Goal: Information Seeking & Learning: Learn about a topic

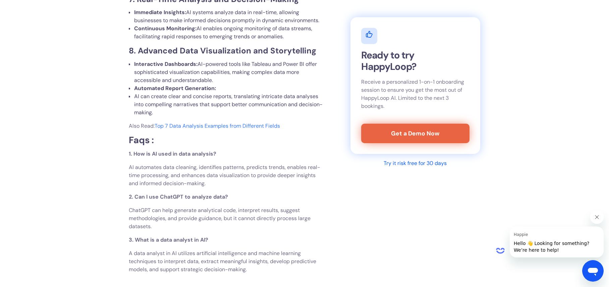
scroll to position [4369, 0]
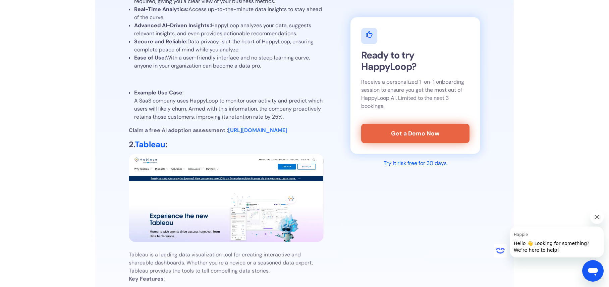
scroll to position [0, 0]
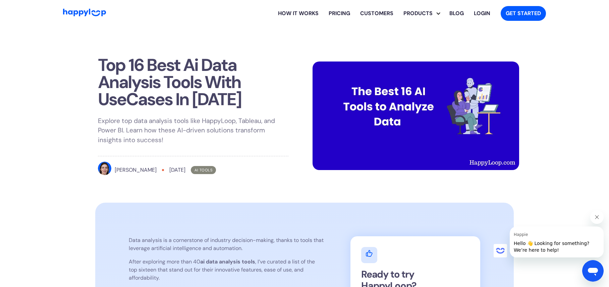
click at [598, 218] on icon "Close message from Happie" at bounding box center [597, 216] width 3 height 3
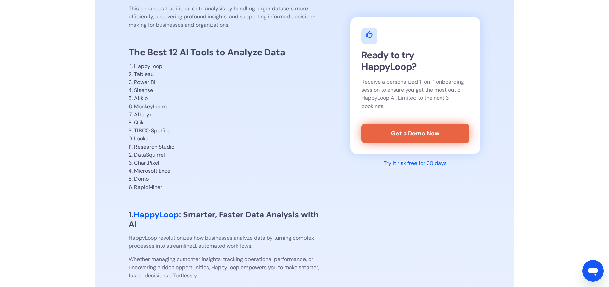
scroll to position [336, 0]
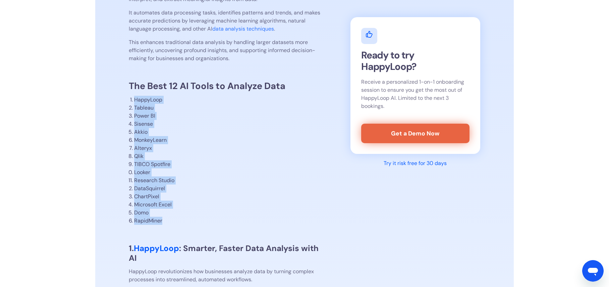
drag, startPoint x: 134, startPoint y: 100, endPoint x: 162, endPoint y: 223, distance: 126.6
click at [162, 223] on ol "HappyLoop Tableau Power BI Sisense Akkio MonkeyLearn Alteryx Qlik TIBCO Spotfir…" at bounding box center [226, 160] width 195 height 129
click at [163, 223] on li "RapidMiner" at bounding box center [229, 220] width 190 height 8
click at [142, 157] on li "Qlik" at bounding box center [229, 156] width 190 height 8
drag, startPoint x: 134, startPoint y: 99, endPoint x: 165, endPoint y: 230, distance: 134.3
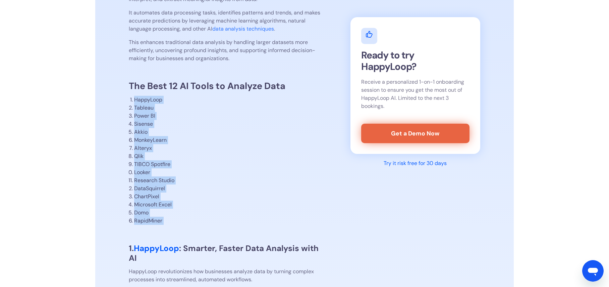
copy div "HappyLoop Tableau Power BI Sisense Akkio MonkeyLearn Alteryx Qlik TIBCO Spotfir…"
click at [159, 197] on li "ChartPixel" at bounding box center [229, 196] width 190 height 8
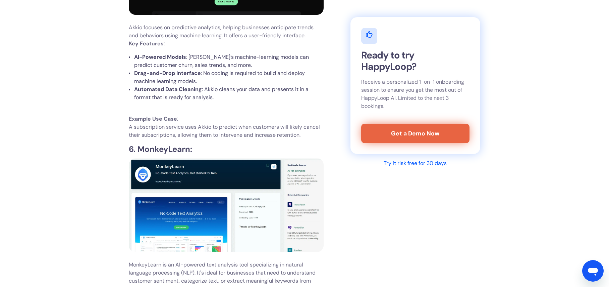
scroll to position [1711, 0]
